Goal: Communication & Community: Answer question/provide support

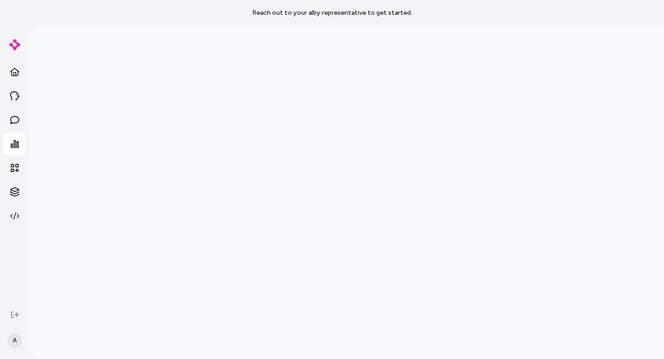
click at [15, 334] on html "Reach out to your alby representative to get started. A" at bounding box center [332, 179] width 664 height 359
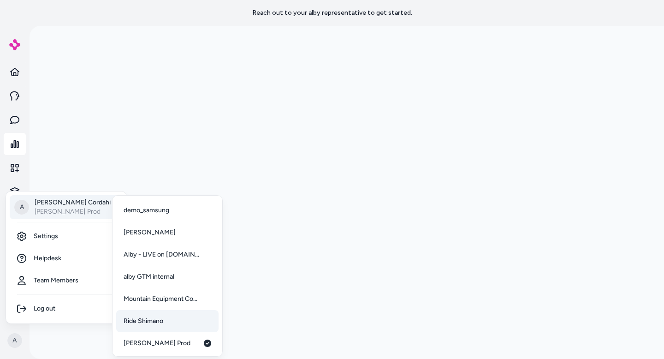
scroll to position [46, 0]
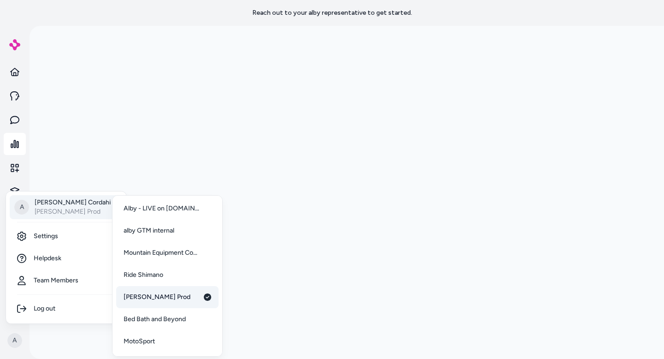
click at [150, 300] on span "[PERSON_NAME] Prod" at bounding box center [157, 296] width 67 height 9
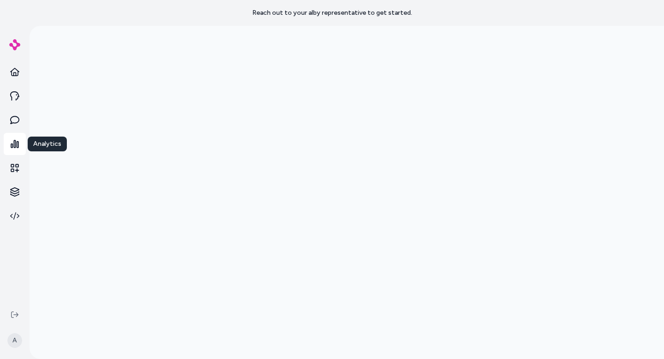
click at [14, 139] on link at bounding box center [15, 144] width 22 height 22
click at [18, 342] on html "Reach out to your alby representative to get started. A" at bounding box center [332, 179] width 664 height 359
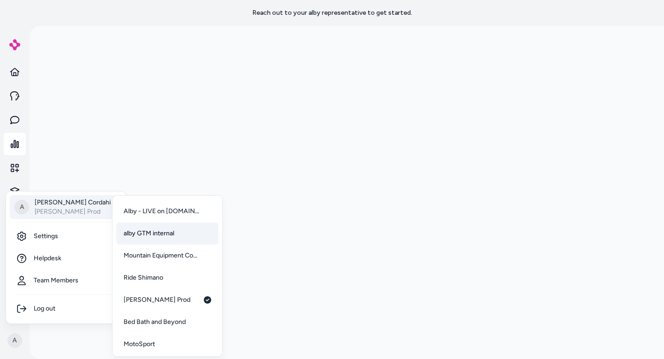
scroll to position [46, 0]
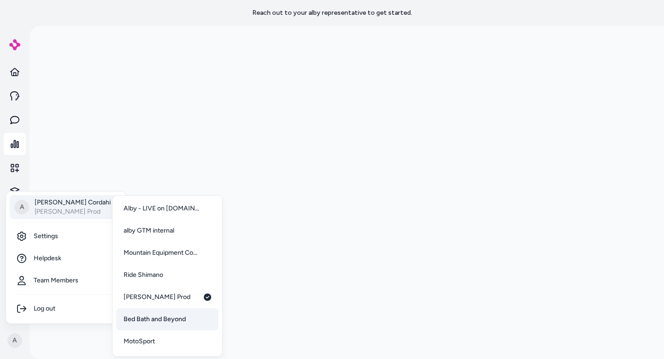
click at [169, 321] on span "Bed Bath and Beyond" at bounding box center [155, 319] width 62 height 9
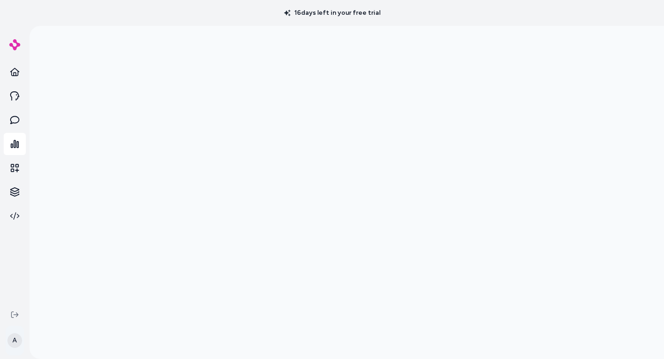
click at [12, 341] on html "16 days left in your free trial A" at bounding box center [332, 179] width 664 height 359
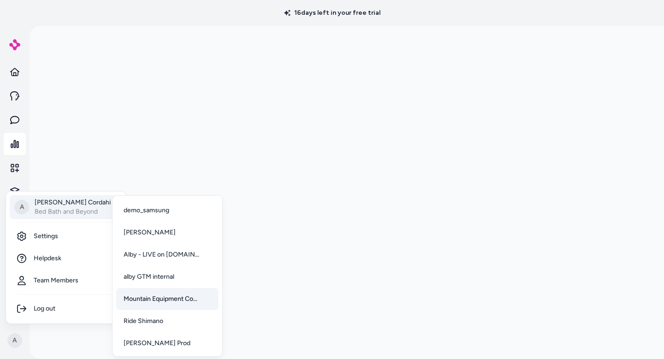
scroll to position [46, 0]
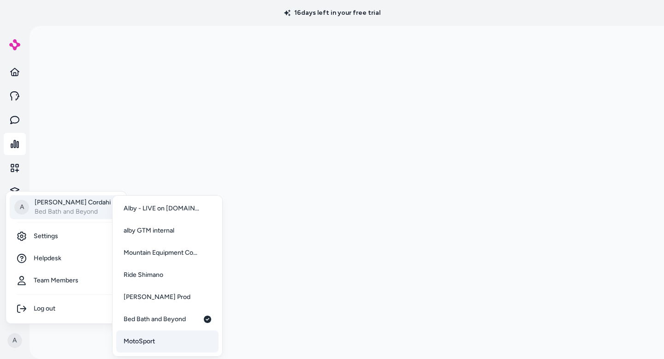
click at [150, 340] on span "MotoSport" at bounding box center [139, 341] width 31 height 9
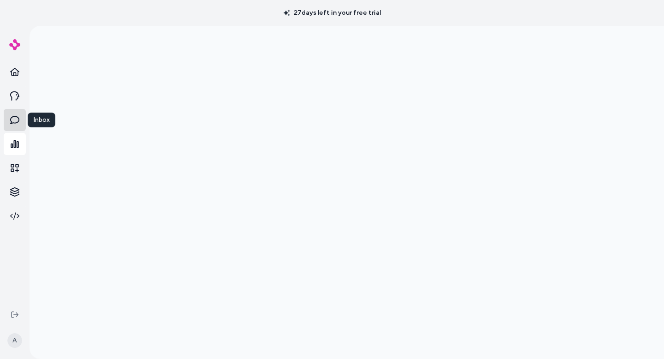
click at [14, 117] on icon at bounding box center [14, 119] width 9 height 9
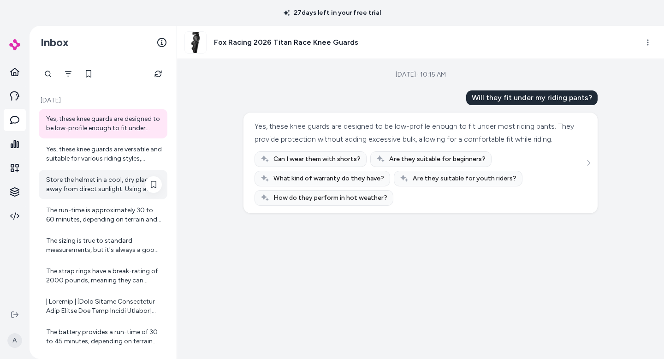
click at [91, 190] on div "Store the helmet in a cool, dry place away from direct sunlight. Using a helmet…" at bounding box center [104, 184] width 116 height 18
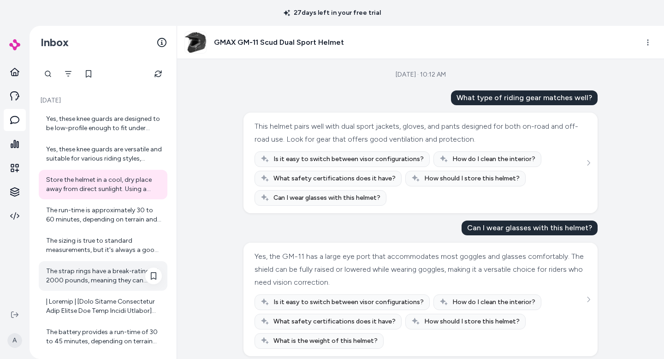
click at [50, 271] on div "The strap rings have a break-rating of 2000 pounds, meaning they can handle a s…" at bounding box center [104, 276] width 116 height 18
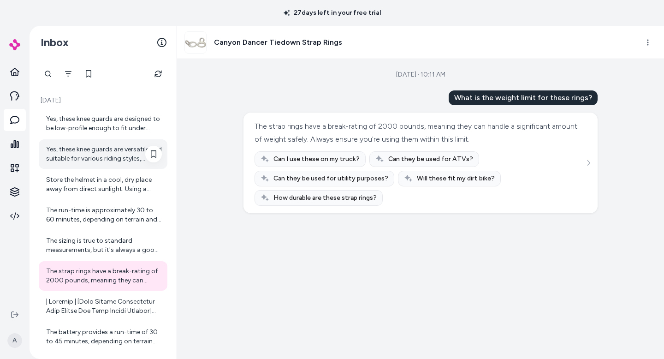
click at [59, 154] on div "Yes, these knee guards are versatile and suitable for various riding styles, in…" at bounding box center [104, 154] width 116 height 18
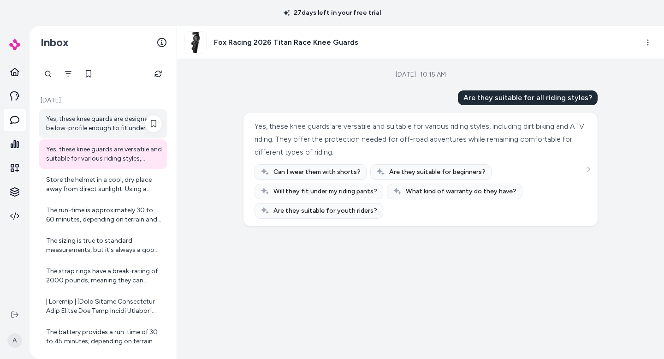
click at [65, 126] on div "Yes, these knee guards are designed to be low-profile enough to fit under most …" at bounding box center [104, 123] width 116 height 18
